Goal: Communication & Community: Answer question/provide support

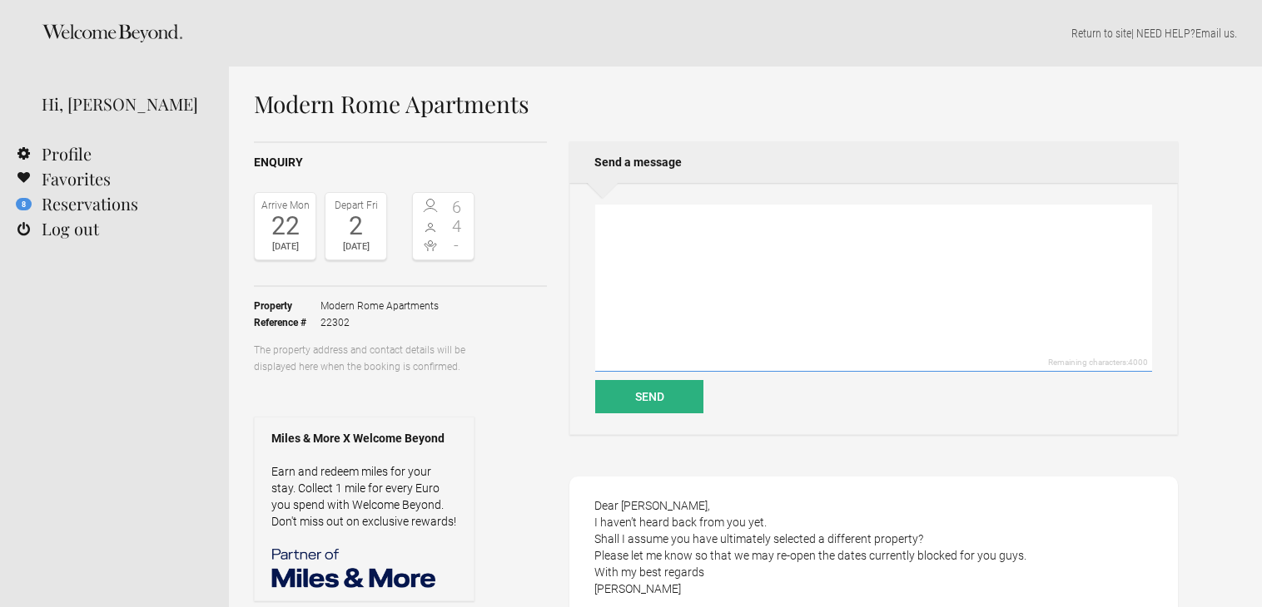
click at [661, 254] on textarea at bounding box center [873, 288] width 557 height 167
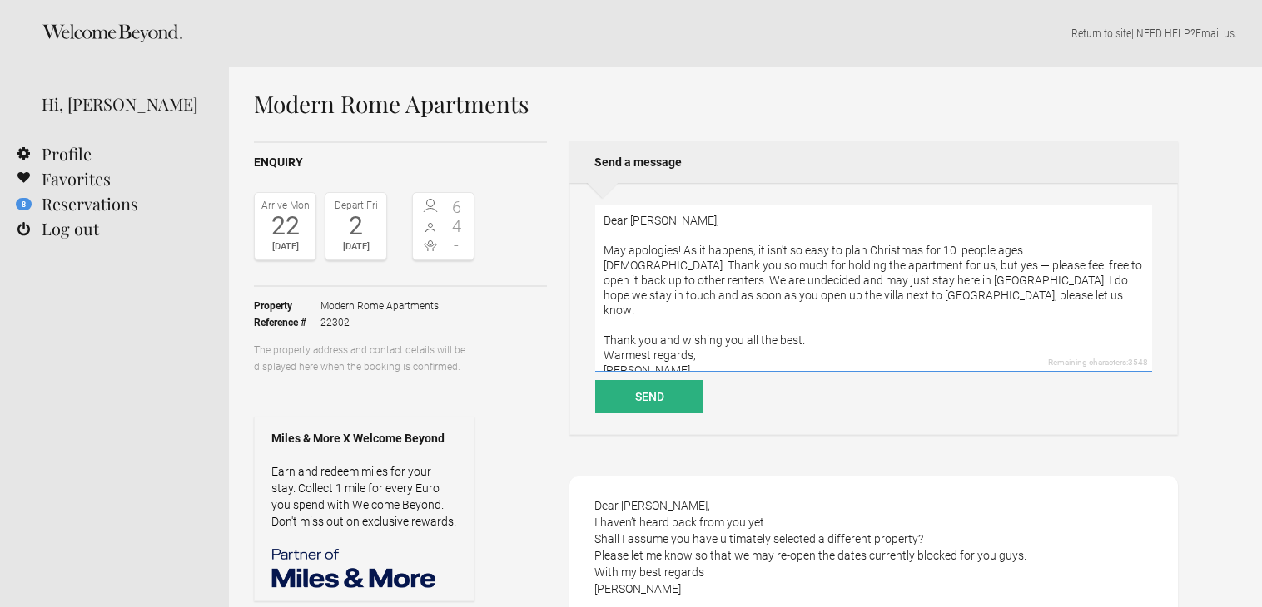
click at [659, 298] on textarea "Dear [PERSON_NAME], May apologies! As it happens, it isn't so easy to plan Chri…" at bounding box center [873, 288] width 557 height 167
click at [683, 219] on textarea "Dear [PERSON_NAME], May apologies! As it happens, it isn't so easy to plan Chri…" at bounding box center [873, 288] width 557 height 167
click at [791, 292] on textarea "Dear [PERSON_NAME], May apologies! As it happens, it isn't so easy to plan Chri…" at bounding box center [873, 288] width 557 height 167
click at [1063, 253] on textarea "Dear [PERSON_NAME], May apologies! As it happens, it isn't so easy to plan Chri…" at bounding box center [873, 288] width 557 height 167
click at [620, 250] on textarea "Dear [PERSON_NAME], May apologies! As it happens, it isn't so easy to plan Chri…" at bounding box center [873, 288] width 557 height 167
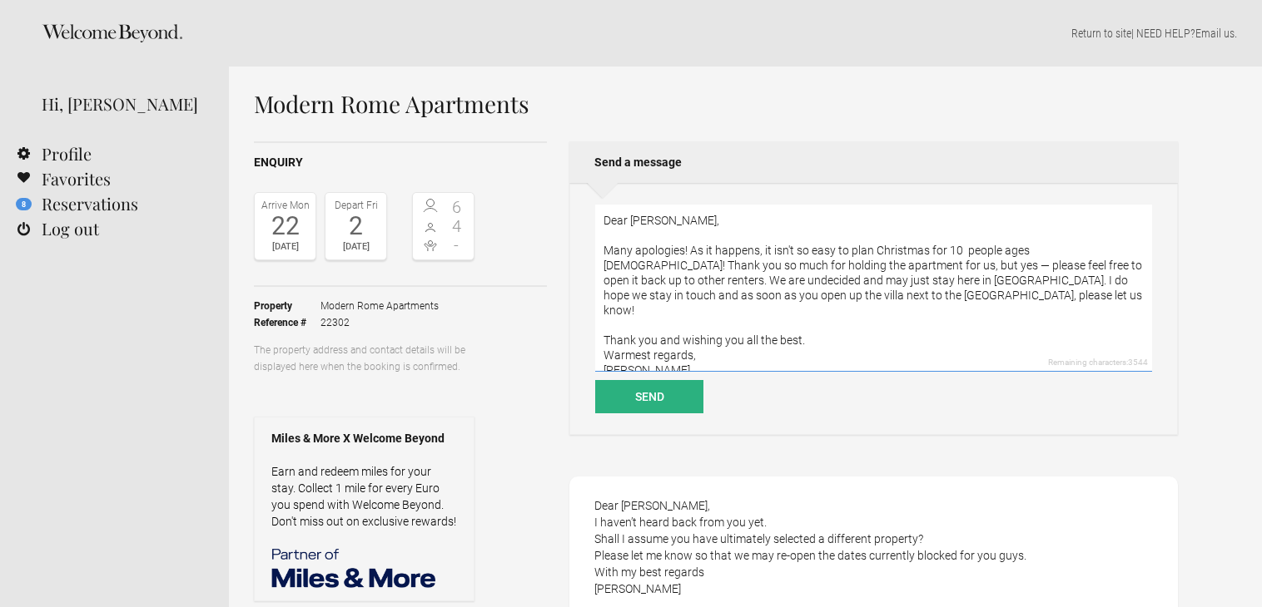
click at [692, 250] on textarea "Dear [PERSON_NAME], Many apologies! As it happens, it isn't so easy to plan Chr…" at bounding box center [873, 288] width 557 height 167
click at [692, 250] on textarea "Dear [PERSON_NAME], Many apologies! i actually got sick and was out of the plan…" at bounding box center [873, 288] width 557 height 167
click at [776, 250] on textarea "Dear [PERSON_NAME], Many apologies! I actually got sick and was out of the plan…" at bounding box center [873, 288] width 557 height 167
click at [1120, 248] on textarea "Dear [PERSON_NAME], Many apologies! I actually got sick with a bad virus and wa…" at bounding box center [873, 288] width 557 height 167
drag, startPoint x: 1120, startPoint y: 248, endPoint x: 1116, endPoint y: 235, distance: 13.2
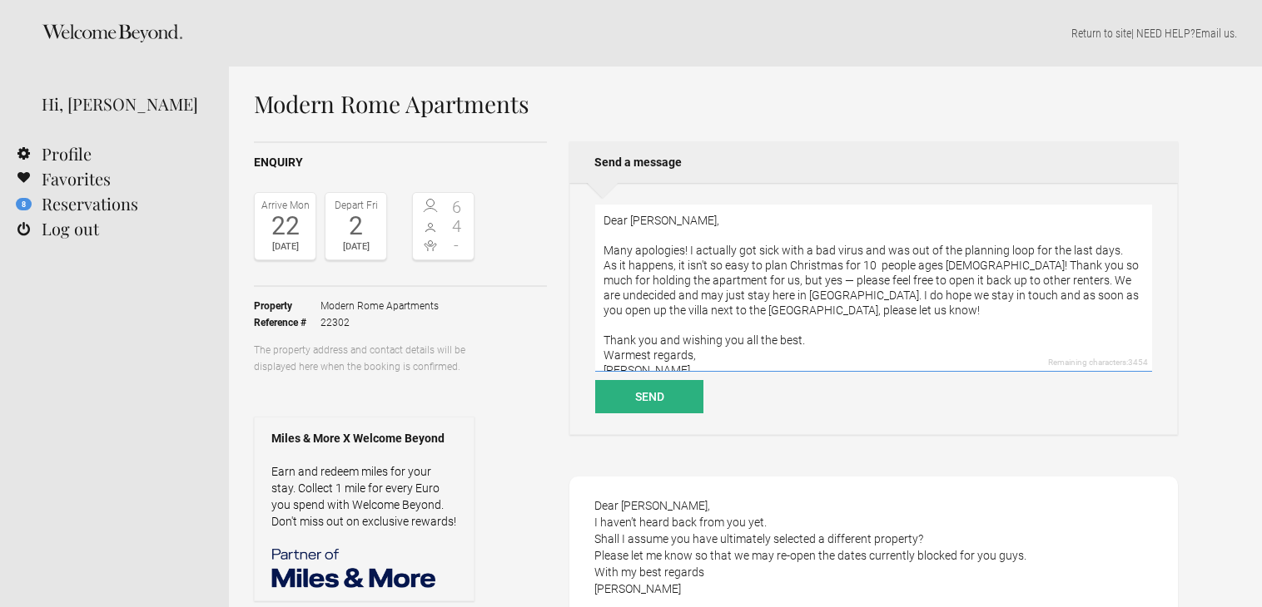
click at [1034, 245] on textarea "Dear [PERSON_NAME], Many apologies! I actually got sick with a bad virus and wa…" at bounding box center [873, 288] width 557 height 167
click at [599, 265] on textarea "Dear [PERSON_NAME], Many apologies! I actually got sick with a bad virus and wa…" at bounding box center [873, 288] width 557 height 167
click at [1097, 253] on textarea "Dear [PERSON_NAME], Many apologies! I actually got sick with a bad virus and wa…" at bounding box center [873, 288] width 557 height 167
click at [773, 268] on textarea "Dear [PERSON_NAME], Many apologies! I actually got sick with a bad virus and wa…" at bounding box center [873, 288] width 557 height 167
click at [870, 267] on textarea "Dear [PERSON_NAME], Many apologies! I actually got sick with a bad virus and wa…" at bounding box center [873, 288] width 557 height 167
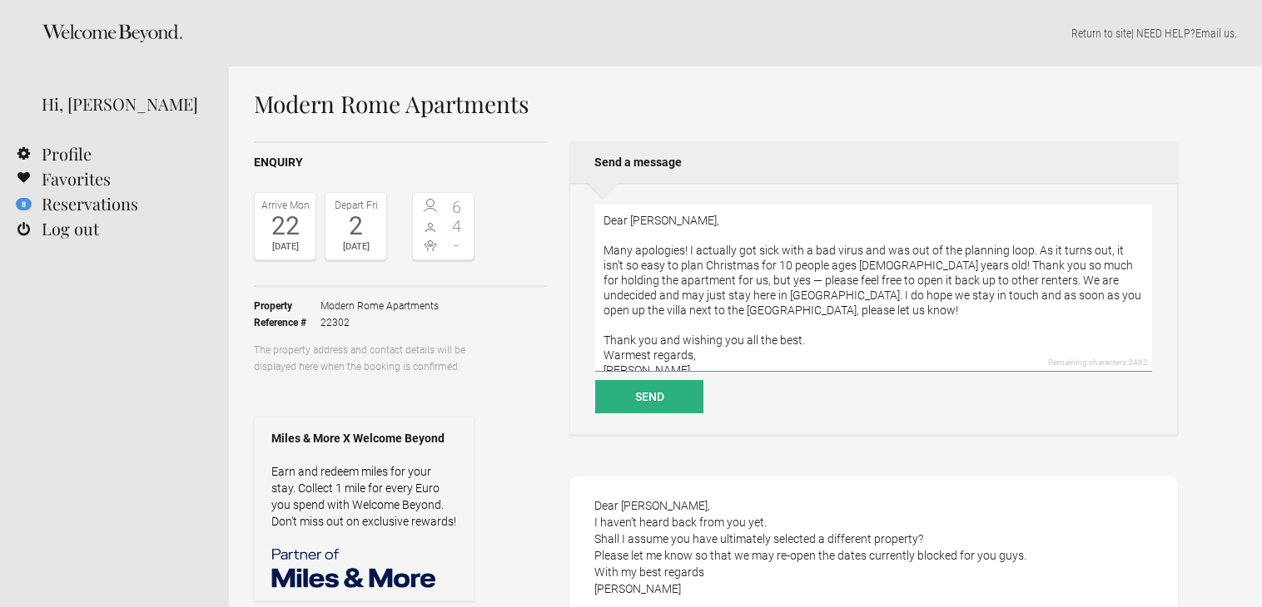
click at [929, 265] on textarea "Dear [PERSON_NAME], Many apologies! I actually got sick with a bad virus and wa…" at bounding box center [873, 288] width 557 height 167
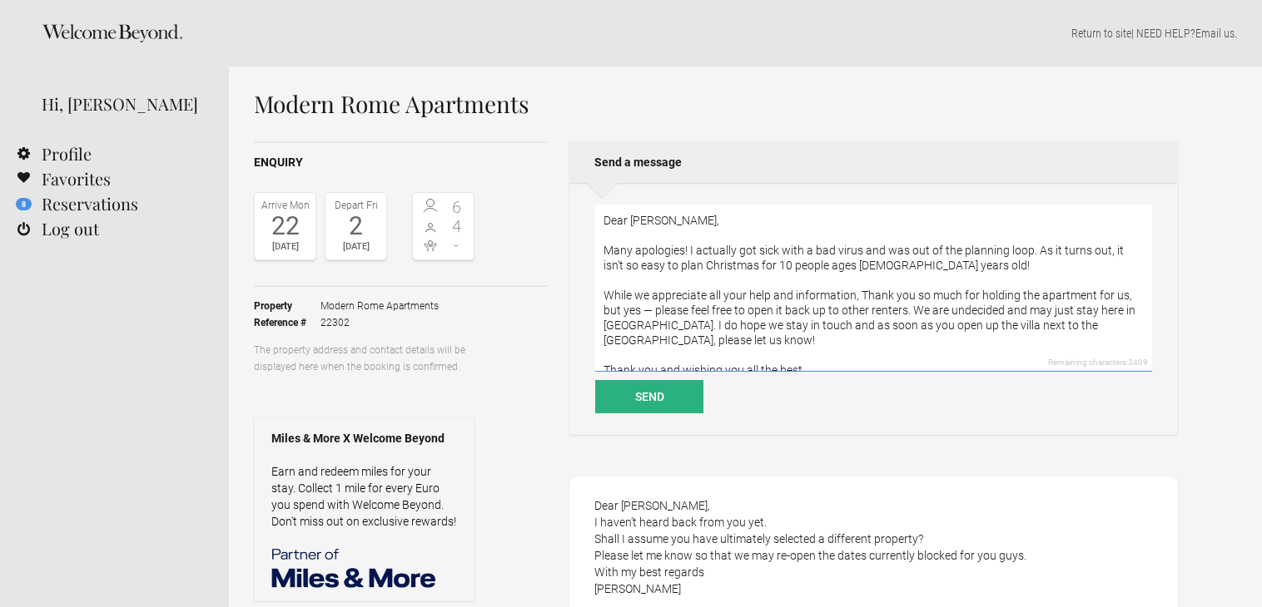
drag, startPoint x: 859, startPoint y: 293, endPoint x: 944, endPoint y: 280, distance: 86.7
click at [956, 285] on textarea "Dear [PERSON_NAME], Many apologies! I actually got sick with a bad virus and wa…" at bounding box center [873, 288] width 557 height 167
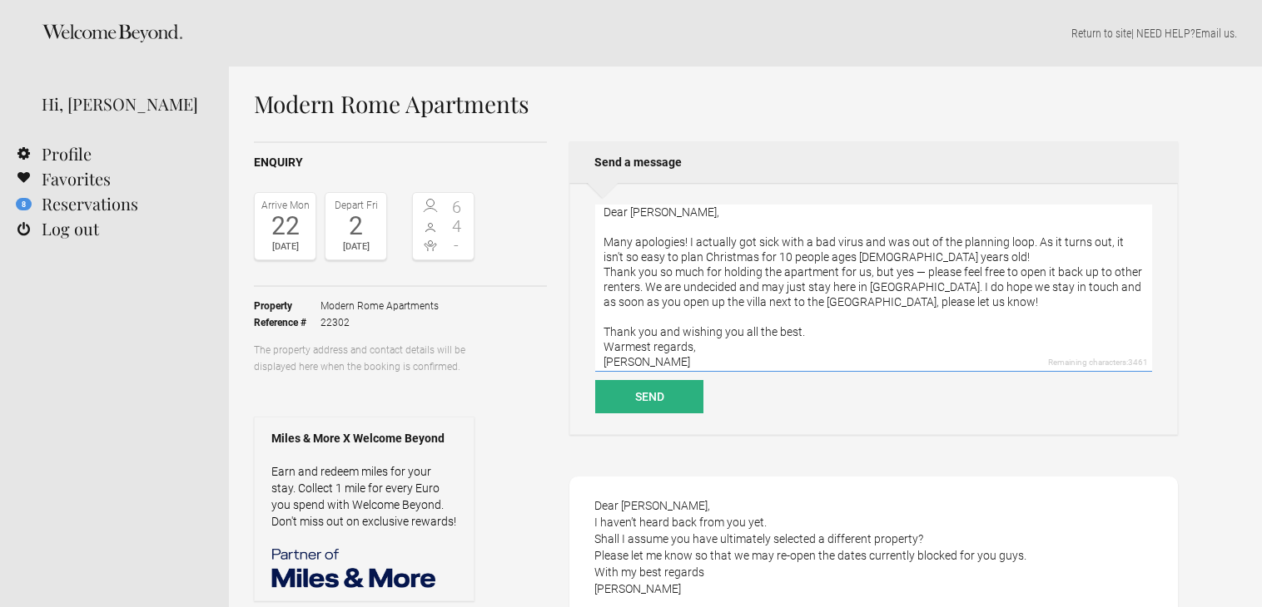
scroll to position [5, 0]
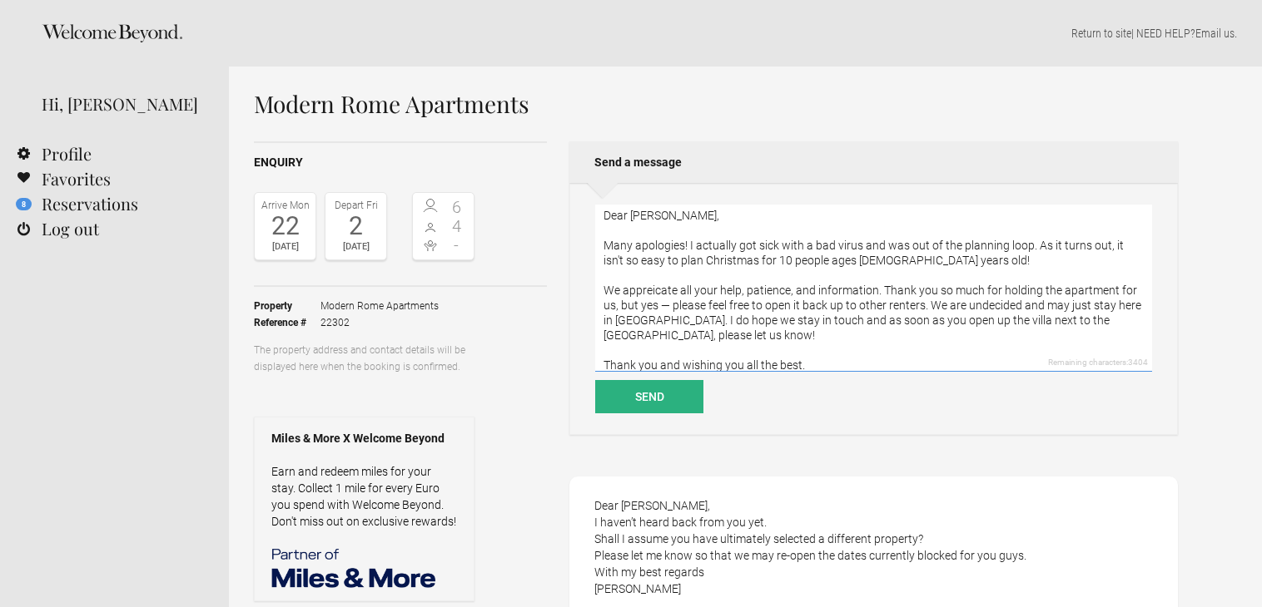
drag, startPoint x: 885, startPoint y: 290, endPoint x: 623, endPoint y: 308, distance: 261.9
click at [623, 308] on textarea "Dear [PERSON_NAME], Many apologies! I actually got sick with a bad virus and wa…" at bounding box center [873, 288] width 557 height 167
click at [657, 290] on textarea "Dear [PERSON_NAME], Many apologies! I actually got sick with a bad virus and wa…" at bounding box center [873, 288] width 557 height 167
click at [874, 294] on textarea "Dear [PERSON_NAME], Many apologies! I actually got sick with a bad virus and wa…" at bounding box center [873, 288] width 557 height 167
click at [954, 305] on textarea "Dear [PERSON_NAME], Many apologies! I actually got sick with a bad virus and wa…" at bounding box center [873, 288] width 557 height 167
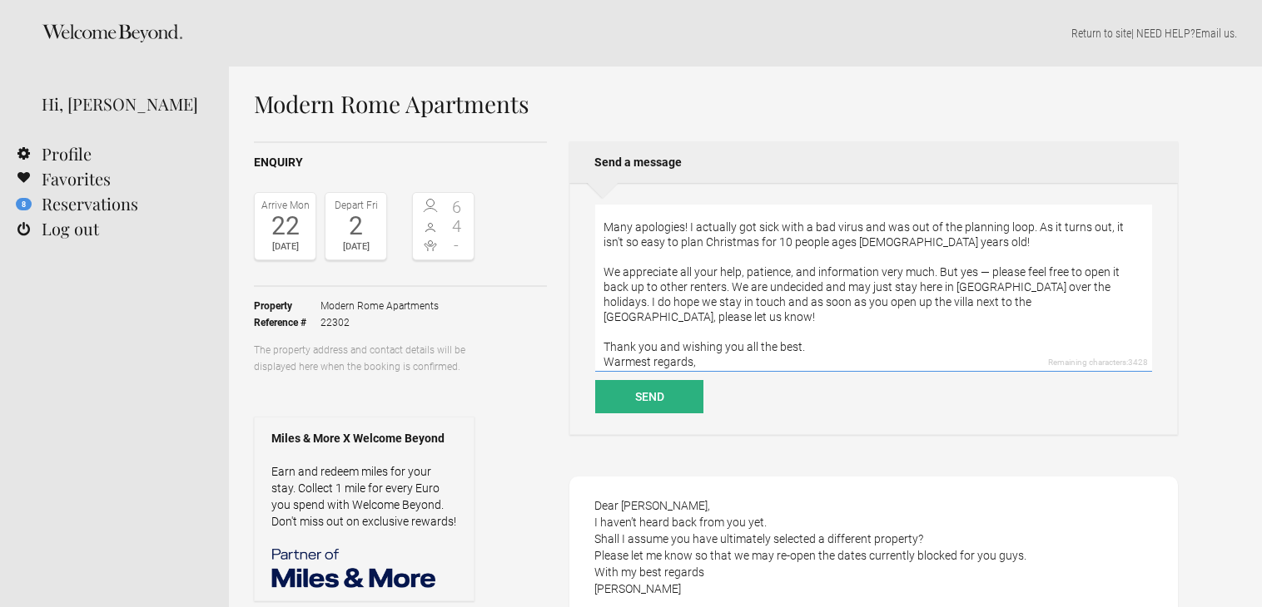
scroll to position [30, 0]
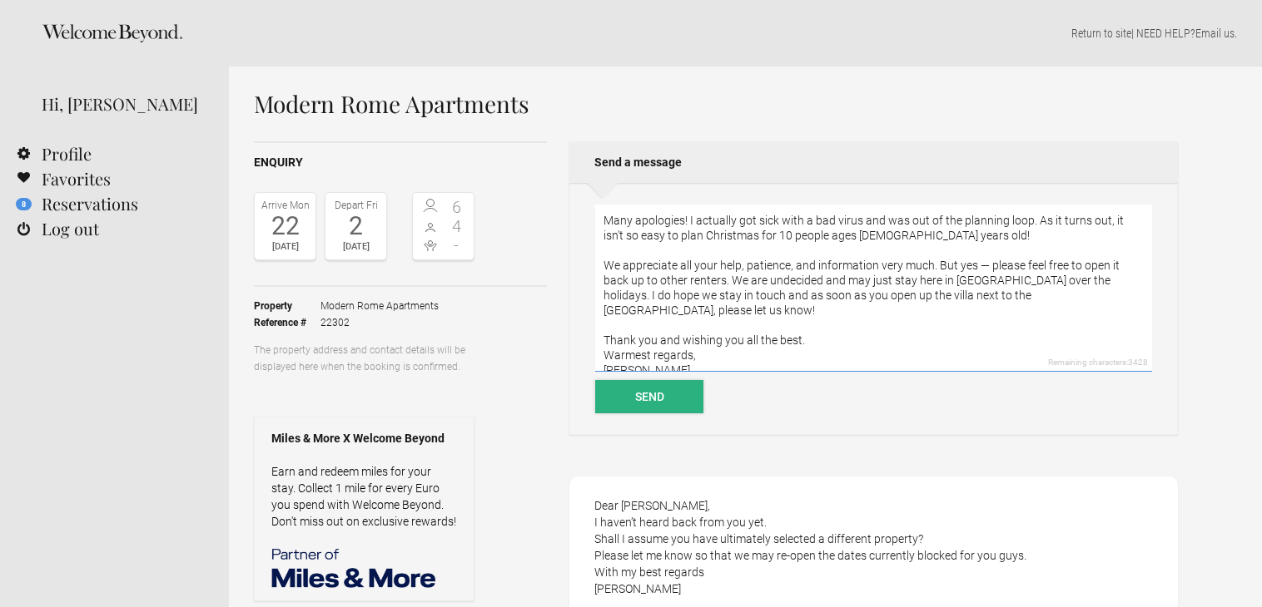
type textarea "Dear [PERSON_NAME], Many apologies! I actually got sick with a bad virus and wa…"
click at [613, 406] on button "Send" at bounding box center [649, 396] width 108 height 33
